Goal: Check status: Check status

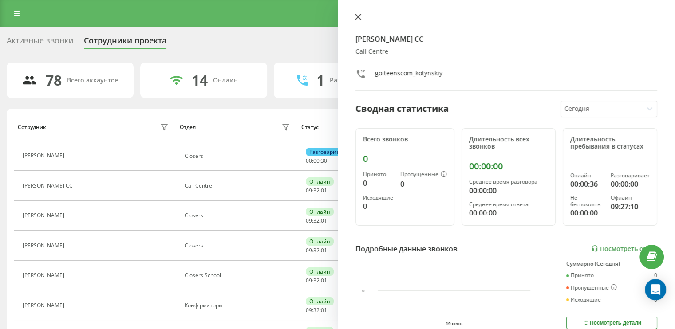
click at [361, 16] on icon at bounding box center [358, 17] width 6 height 6
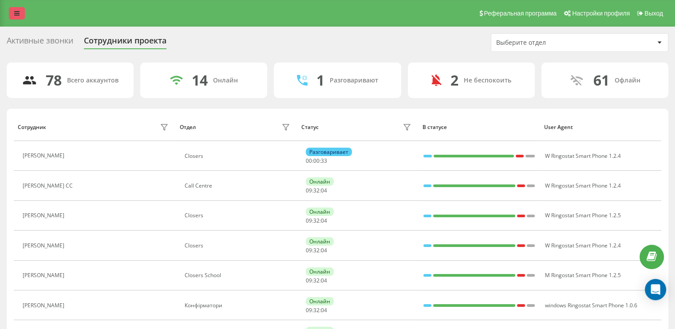
click at [14, 8] on link at bounding box center [17, 13] width 16 height 12
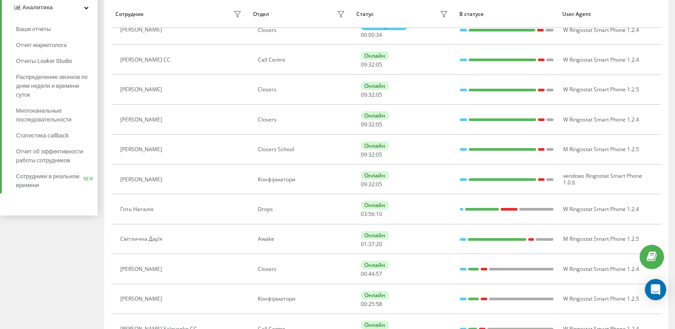
scroll to position [133, 0]
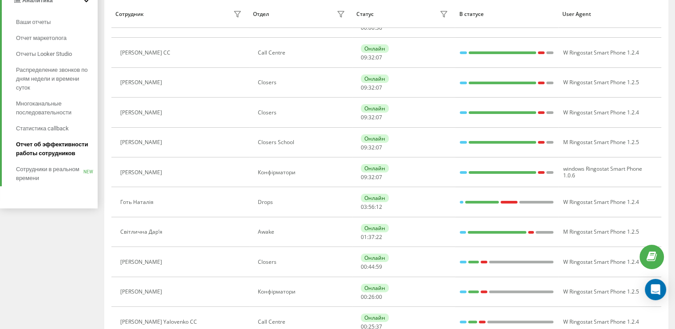
click at [64, 145] on span "Отчет об эффективности работы сотрудников" at bounding box center [54, 149] width 77 height 18
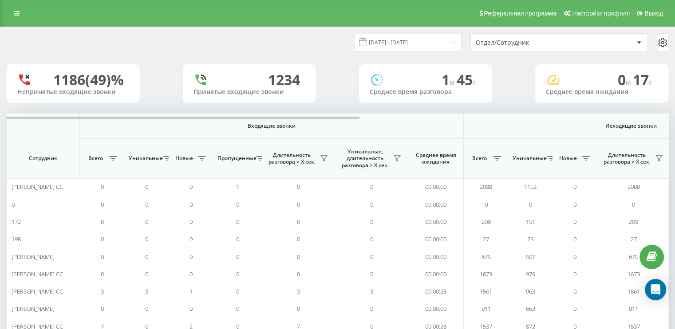
click at [583, 44] on div "Отдел/Сотрудник" at bounding box center [555, 43] width 158 height 8
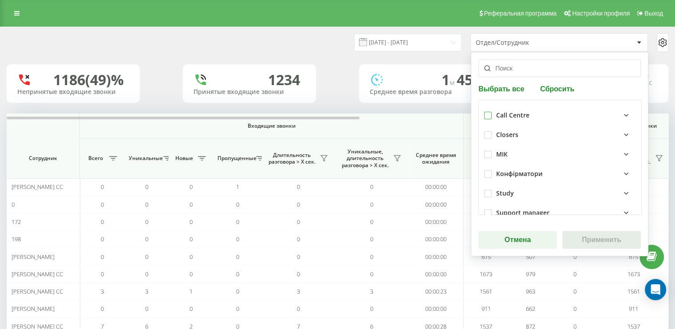
click at [488, 112] on label at bounding box center [488, 112] width 8 height 0
checkbox input "true"
click at [602, 238] on button "Применить" at bounding box center [602, 240] width 79 height 18
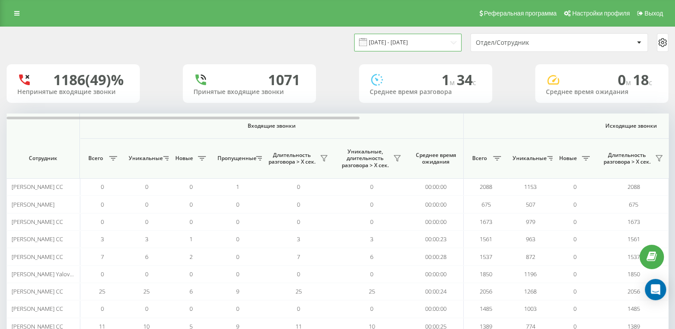
click at [455, 42] on input "[DATE] - [DATE]" at bounding box center [407, 42] width 107 height 17
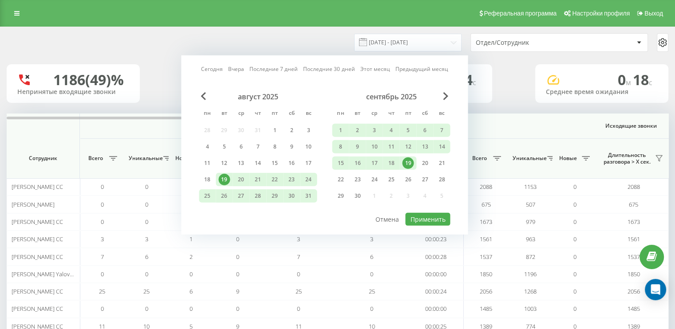
click at [408, 161] on div "19" at bounding box center [408, 164] width 12 height 12
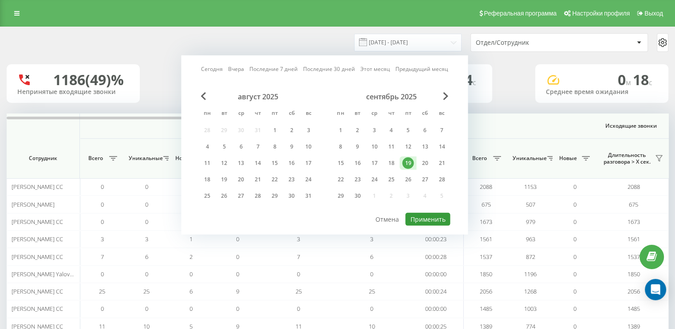
click at [438, 218] on button "Применить" at bounding box center [427, 219] width 45 height 13
type input "[DATE] - [DATE]"
